Goal: Task Accomplishment & Management: Use online tool/utility

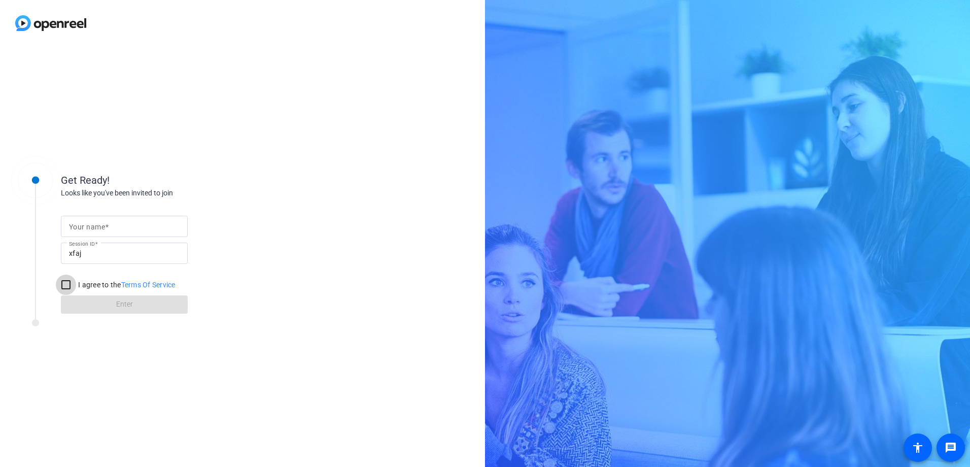
click at [64, 284] on input "I agree to the Terms Of Service" at bounding box center [66, 284] width 20 height 20
checkbox input "false"
click at [114, 226] on input "Your name" at bounding box center [124, 226] width 111 height 12
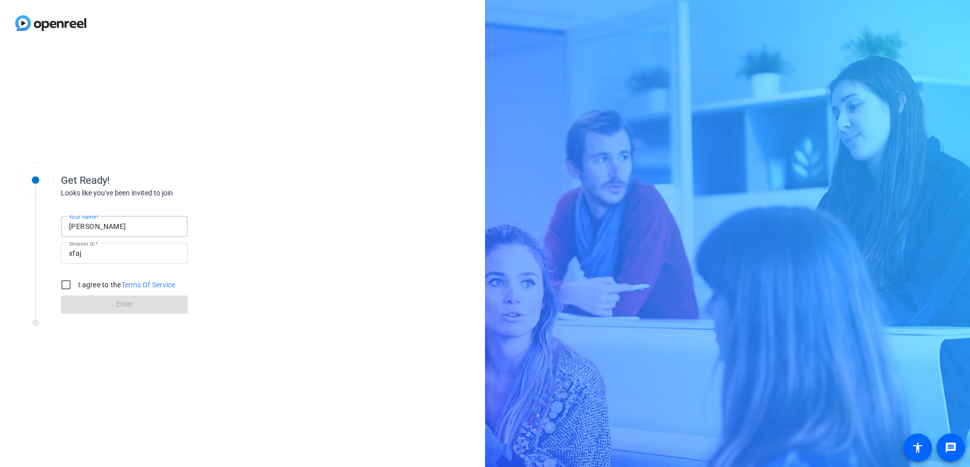
type input "[PERSON_NAME]"
click at [66, 288] on input "I agree to the Terms Of Service" at bounding box center [66, 284] width 20 height 20
checkbox input "true"
click at [88, 307] on span at bounding box center [124, 304] width 127 height 24
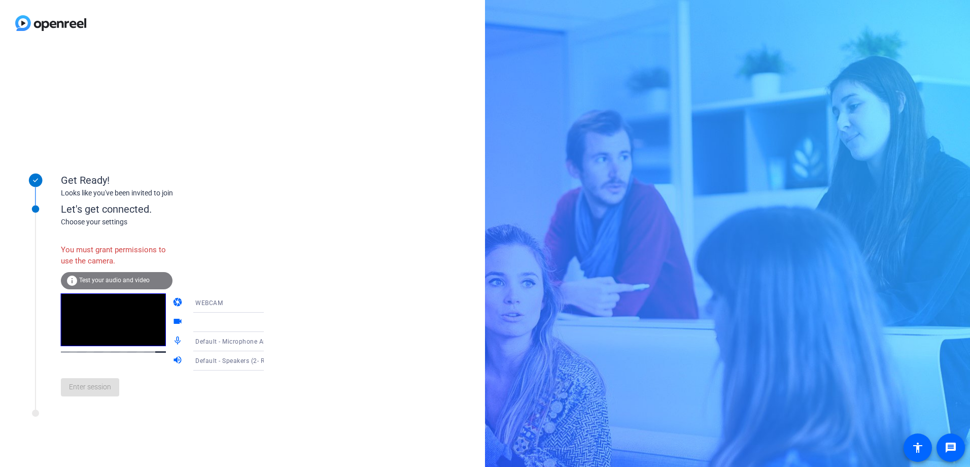
click at [203, 301] on span "WEBCAM" at bounding box center [208, 302] width 27 height 7
click at [196, 341] on span "DESKTOP" at bounding box center [195, 343] width 28 height 12
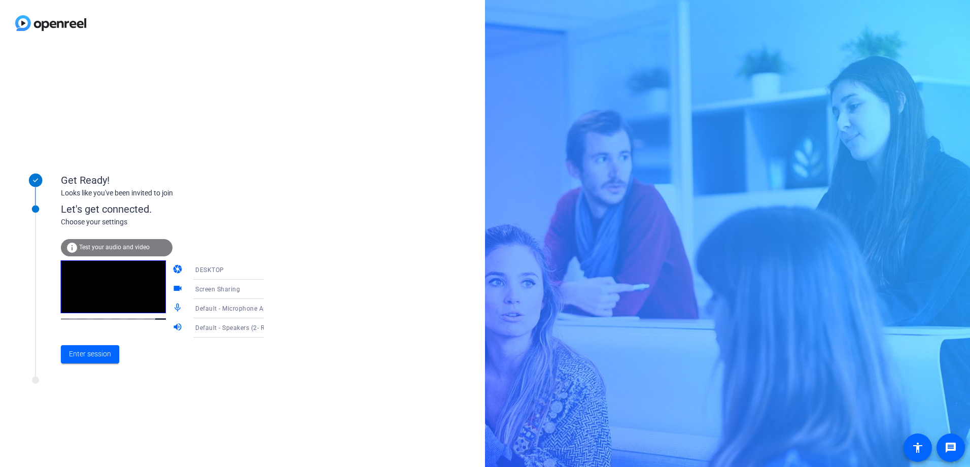
click at [579, 437] on div "Get Ready! Looks like you've been invited to join Let's get connected. Choose y…" at bounding box center [485, 233] width 970 height 467
click at [95, 354] on span "Enter session" at bounding box center [90, 353] width 42 height 11
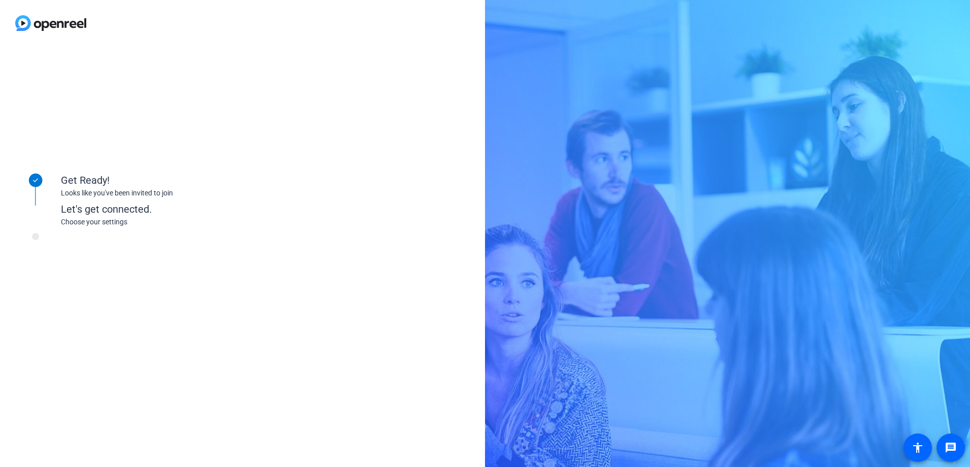
click at [95, 354] on div "Get Ready! Looks like you've been invited to join Let's get connected. Choose y…" at bounding box center [137, 256] width 254 height 203
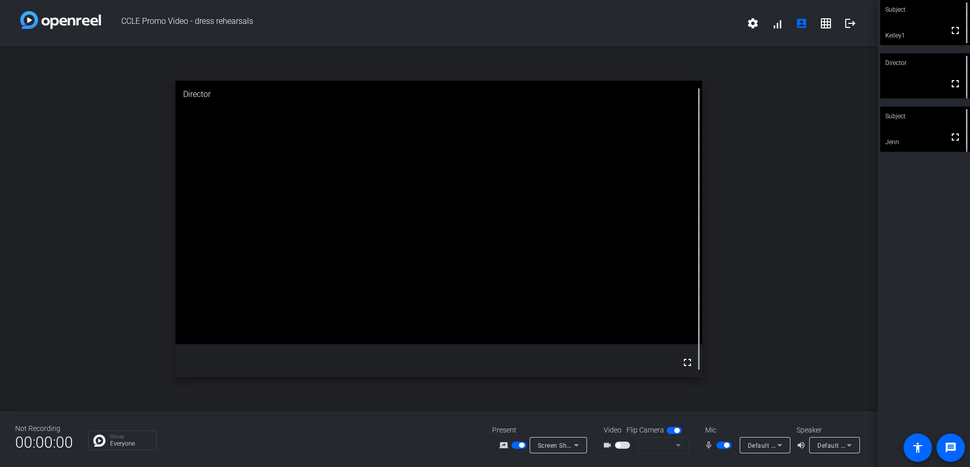
click at [719, 442] on span "button" at bounding box center [723, 444] width 15 height 7
click at [726, 445] on span "button" at bounding box center [723, 444] width 15 height 7
click at [726, 445] on button "button" at bounding box center [723, 444] width 15 height 7
click at [727, 443] on span "button" at bounding box center [723, 444] width 15 height 7
click at [727, 443] on span "button" at bounding box center [726, 444] width 5 height 5
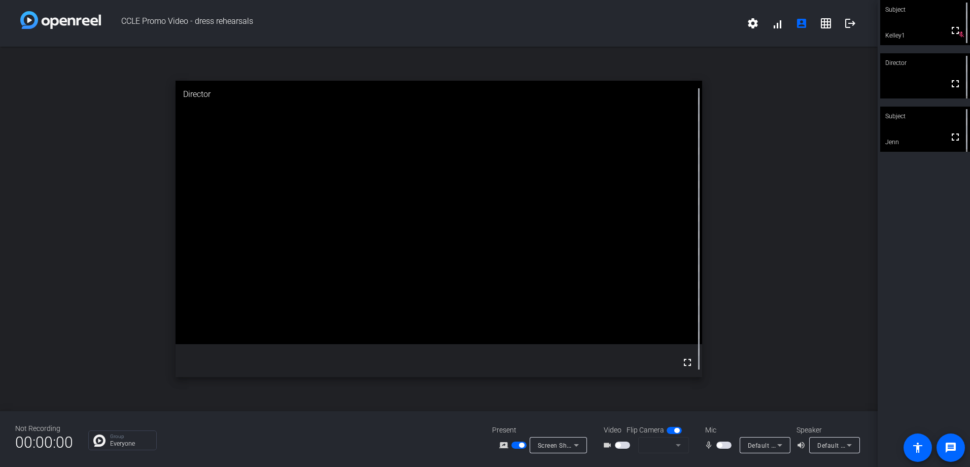
click at [727, 443] on span "button" at bounding box center [723, 444] width 15 height 7
